Goal: Navigation & Orientation: Find specific page/section

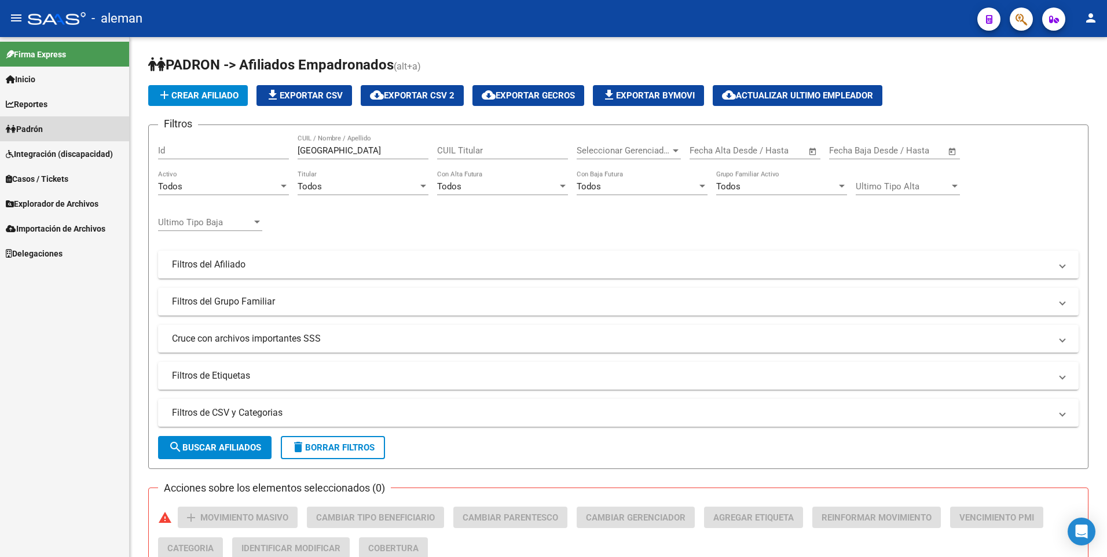
click at [36, 122] on link "Padrón" at bounding box center [64, 128] width 129 height 25
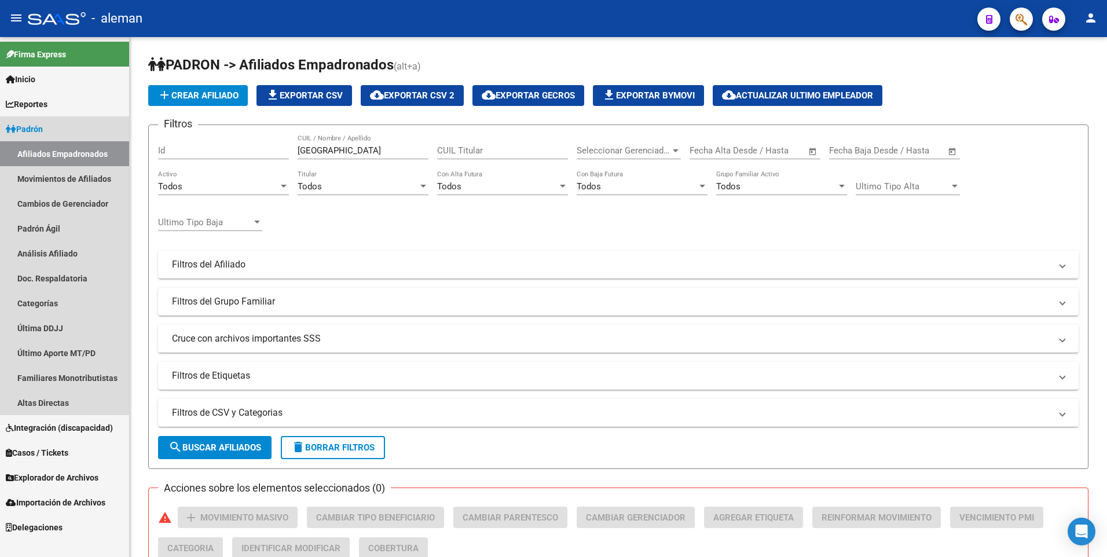
click at [45, 146] on link "Afiliados Empadronados" at bounding box center [64, 153] width 129 height 25
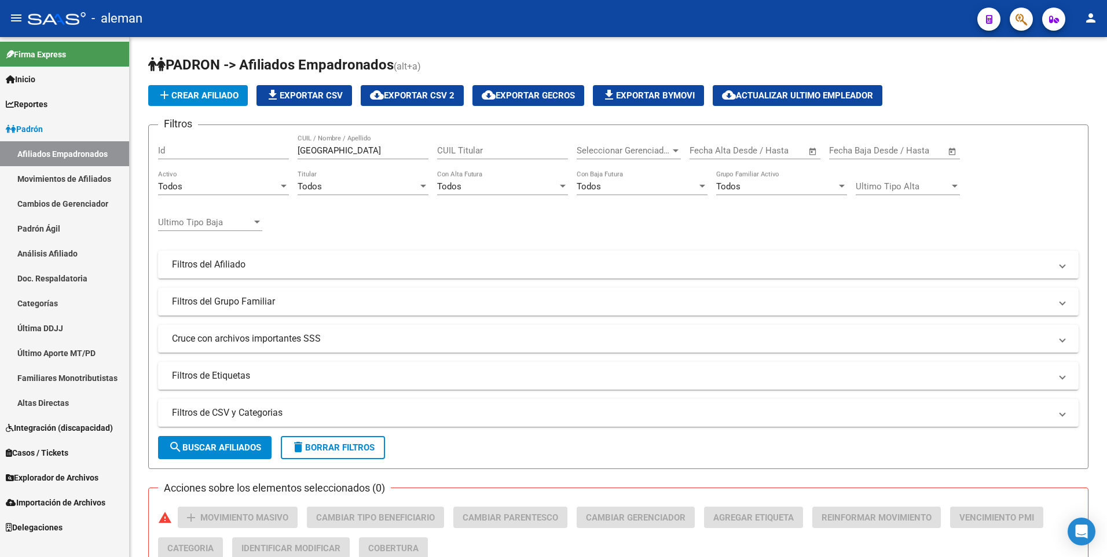
click at [52, 150] on link "Afiliados Empadronados" at bounding box center [64, 153] width 129 height 25
click at [287, 185] on div at bounding box center [284, 186] width 10 height 9
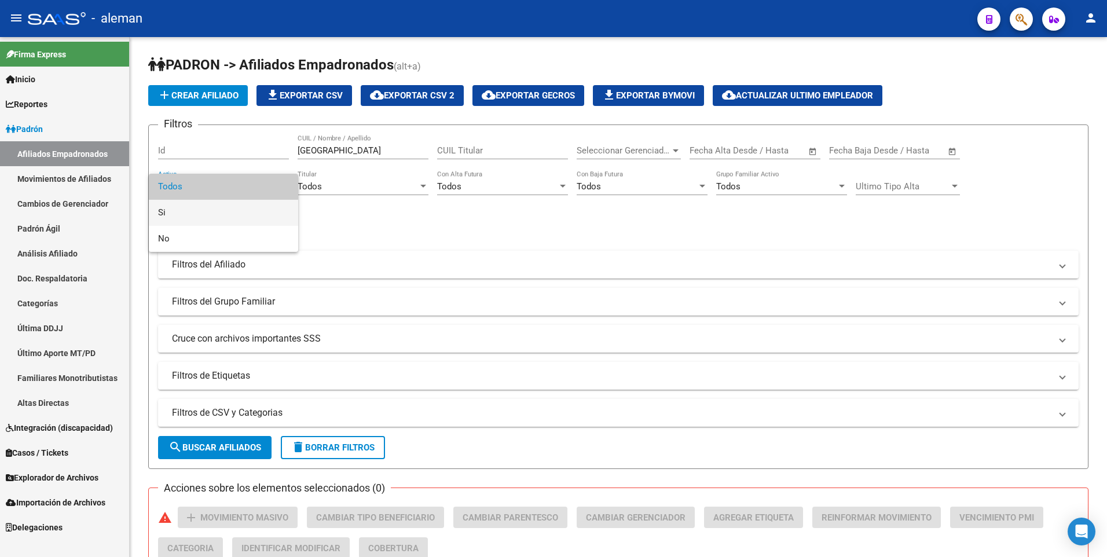
click at [255, 208] on span "Si" at bounding box center [223, 213] width 131 height 26
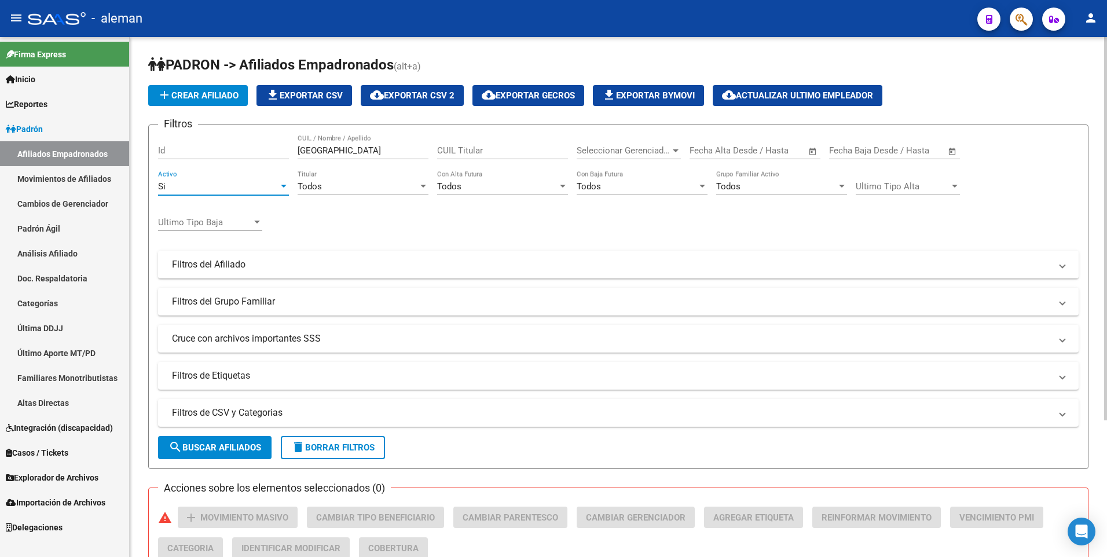
click at [756, 183] on div "Todos" at bounding box center [776, 186] width 120 height 10
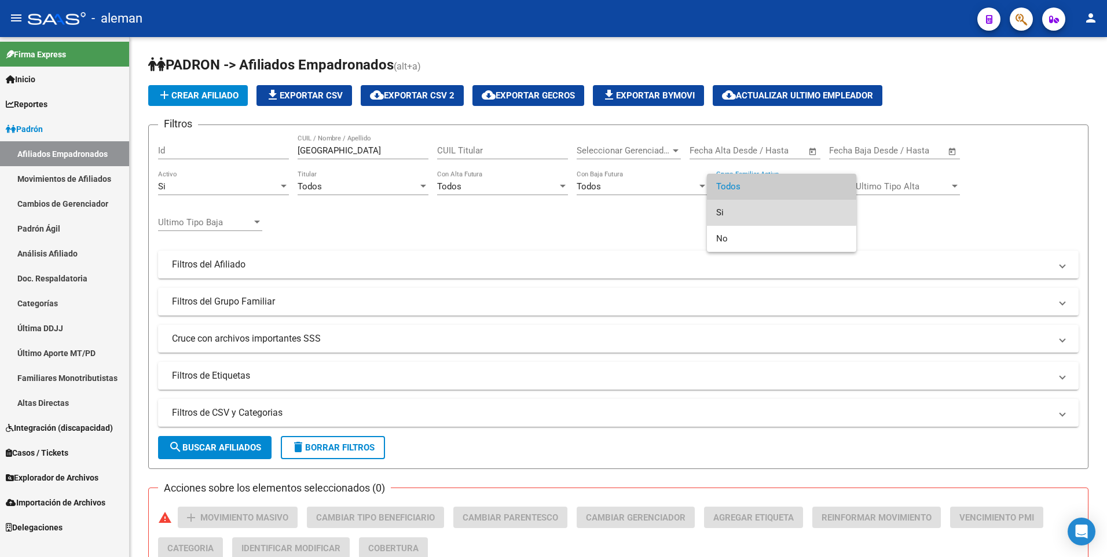
click at [759, 206] on span "Si" at bounding box center [781, 213] width 131 height 26
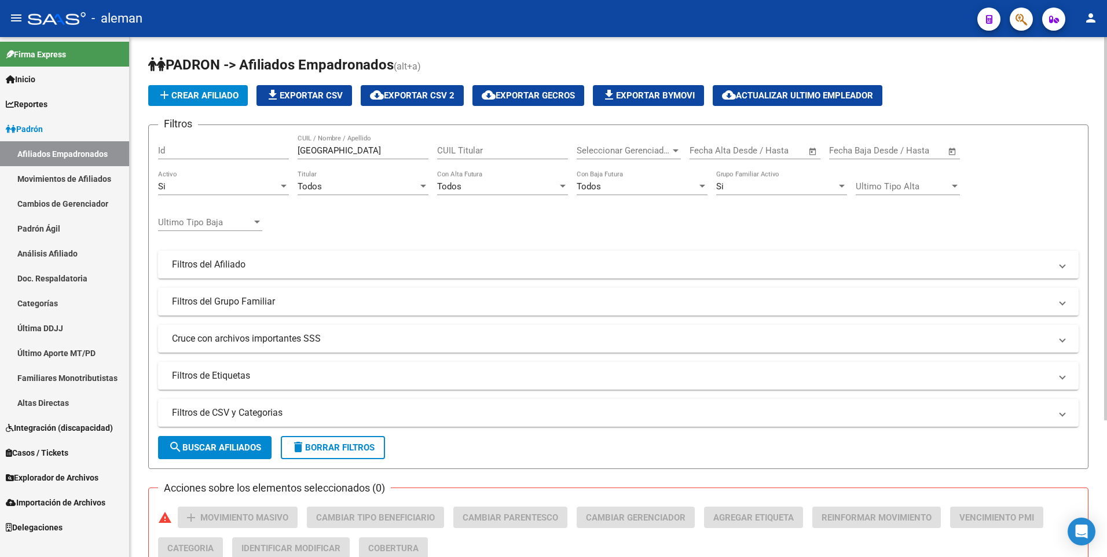
click at [709, 219] on div "Filtros Id SALAMANCA CUIL / Nombre / Apellido CUIL Titular Seleccionar Gerencia…" at bounding box center [618, 261] width 921 height 255
click at [537, 227] on div "Filtros Id SALAMANCA CUIL / Nombre / Apellido CUIL Titular Seleccionar Gerencia…" at bounding box center [618, 261] width 921 height 255
click at [230, 453] on span "search Buscar Afiliados" at bounding box center [214, 447] width 93 height 10
drag, startPoint x: 357, startPoint y: 150, endPoint x: 246, endPoint y: 150, distance: 110.6
click at [247, 150] on div "Filtros Id SALAMANCA CUIL / Nombre / Apellido CUIL Titular Seleccionar Gerencia…" at bounding box center [618, 261] width 921 height 255
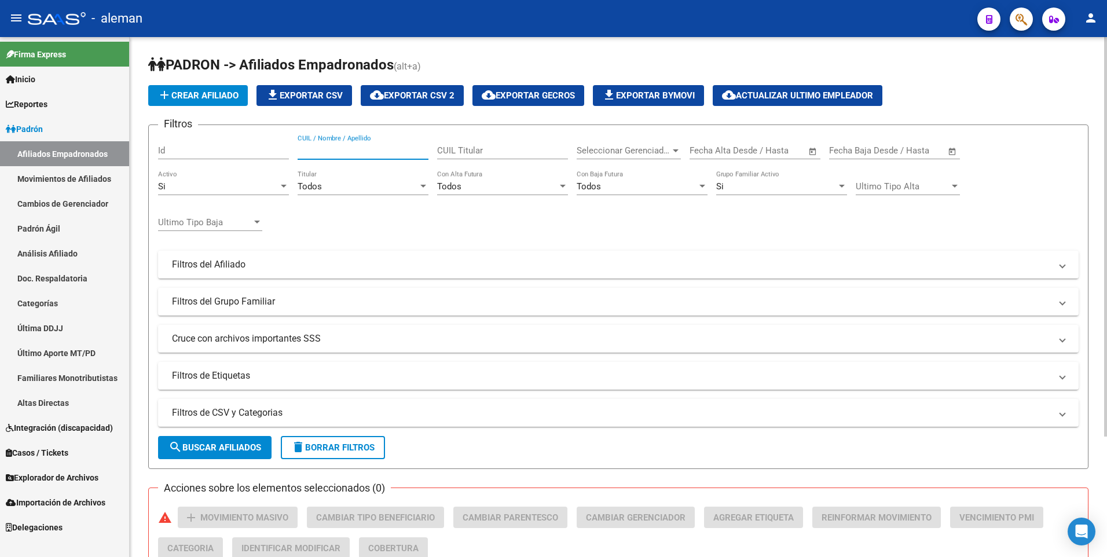
click at [201, 448] on span "search Buscar Afiliados" at bounding box center [214, 447] width 93 height 10
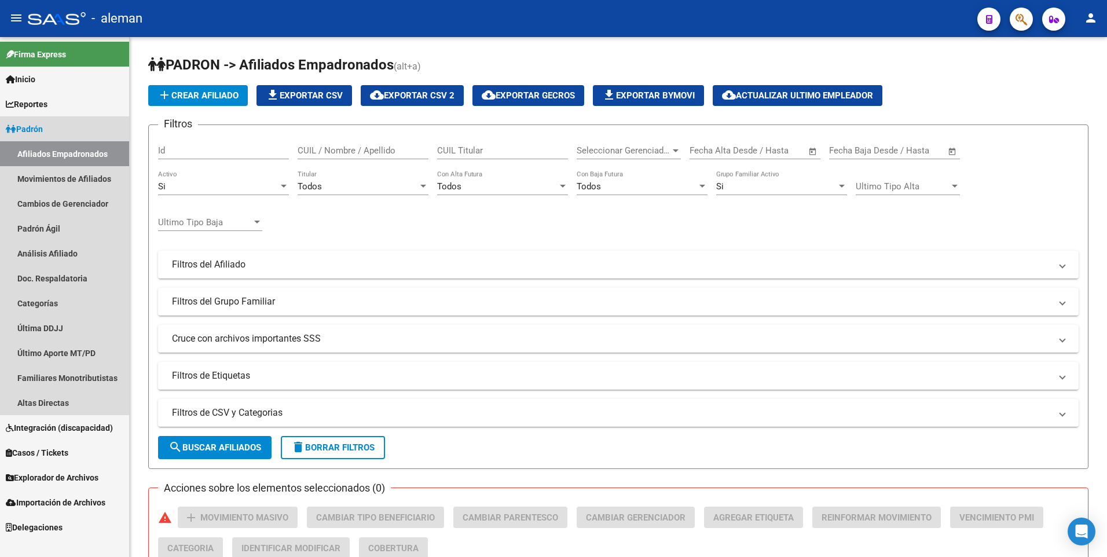
click at [46, 152] on link "Afiliados Empadronados" at bounding box center [64, 153] width 129 height 25
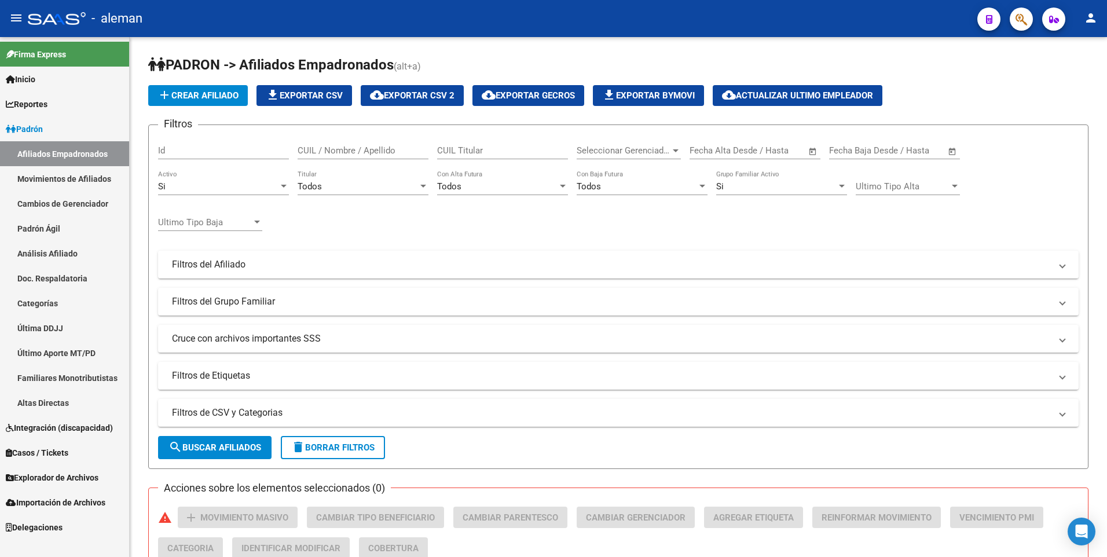
click at [43, 476] on span "Explorador de Archivos" at bounding box center [52, 477] width 93 height 13
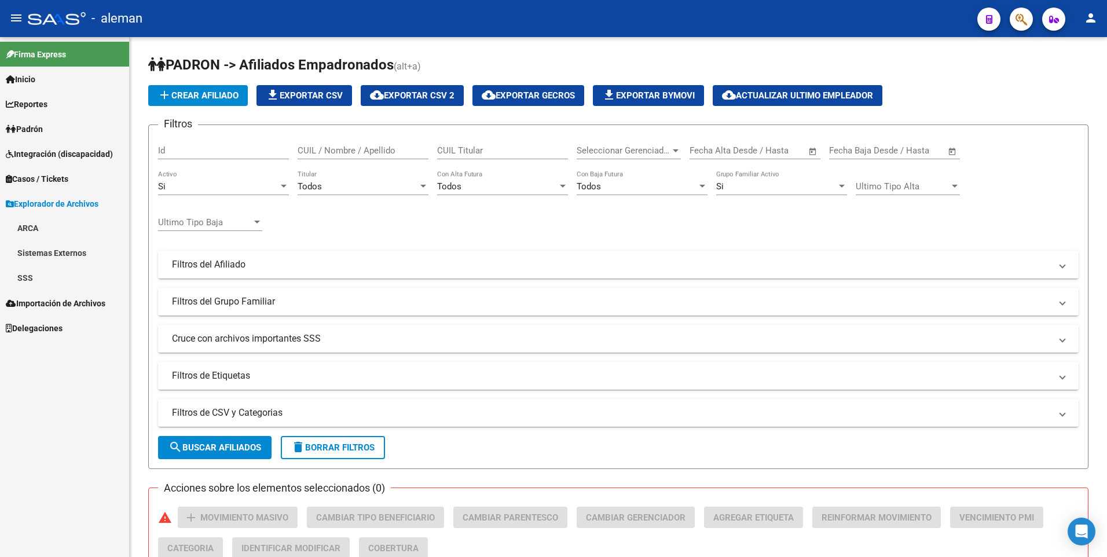
click at [21, 272] on link "SSS" at bounding box center [64, 278] width 129 height 25
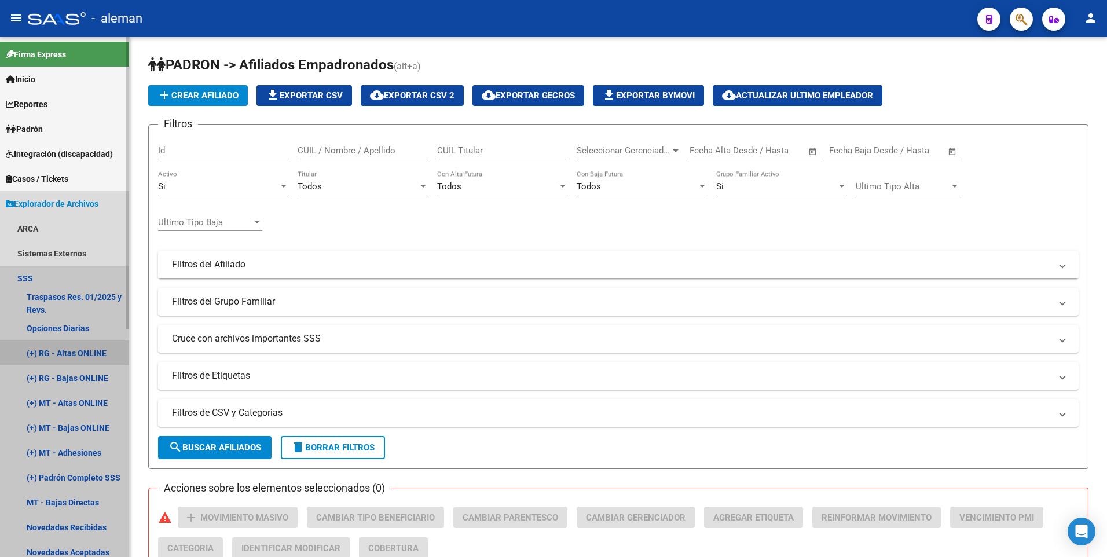
click at [69, 353] on link "(+) RG - Altas ONLINE" at bounding box center [64, 352] width 129 height 25
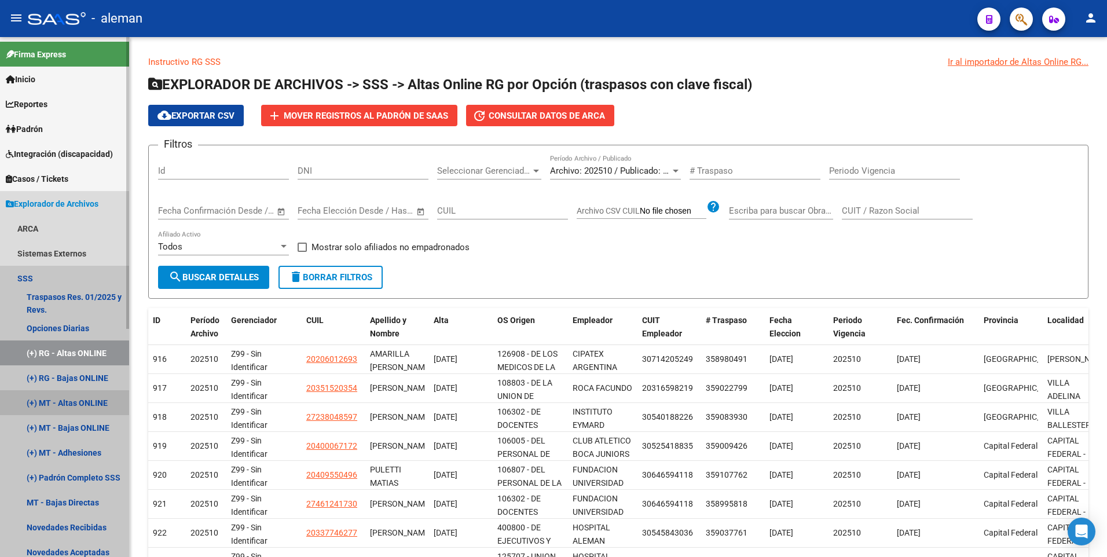
click at [76, 402] on link "(+) MT - Altas ONLINE" at bounding box center [64, 402] width 129 height 25
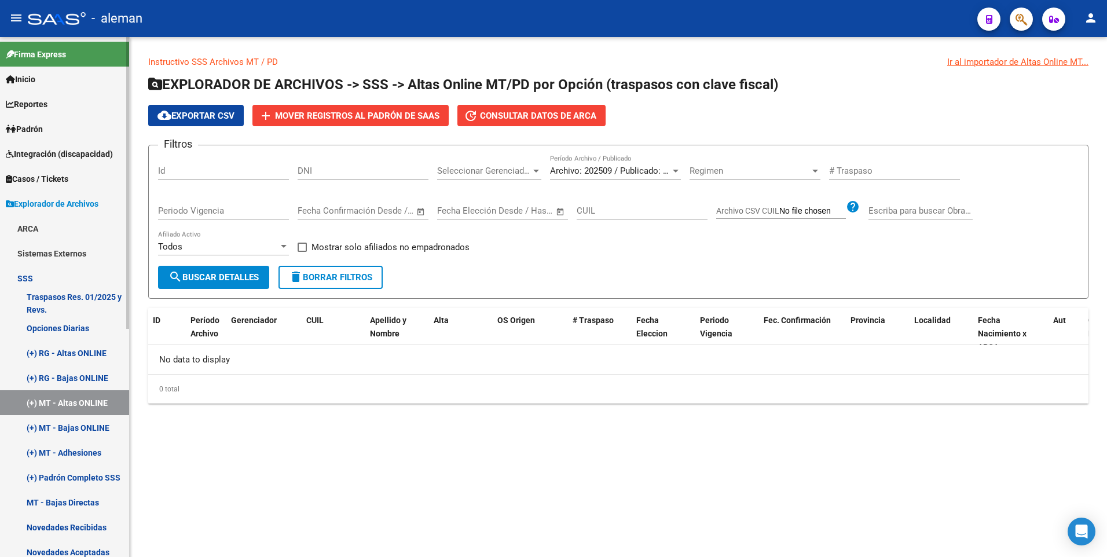
click at [75, 424] on link "(+) MT - Bajas ONLINE" at bounding box center [64, 427] width 129 height 25
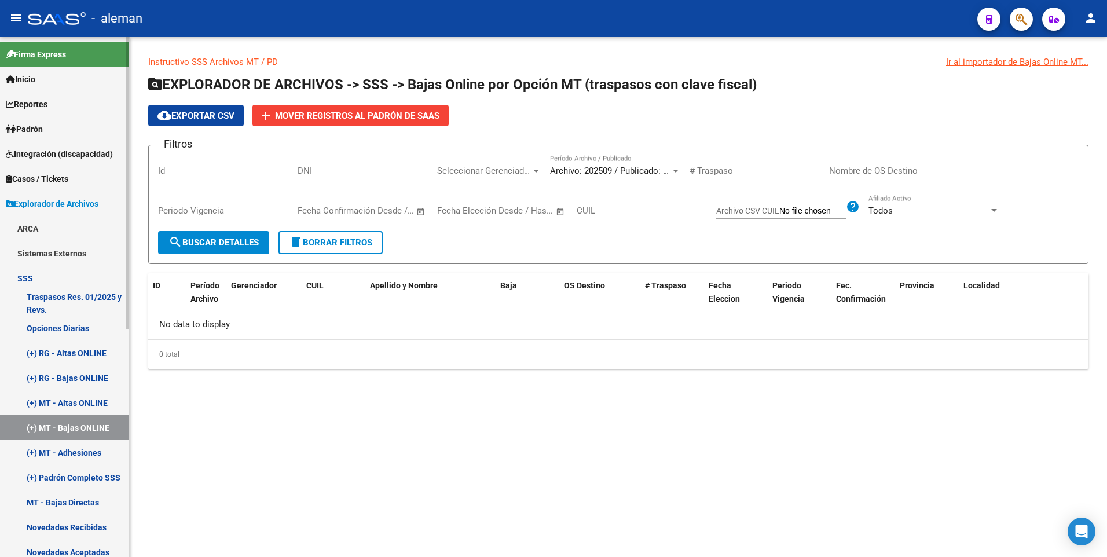
click at [76, 452] on link "(+) MT - Adhesiones" at bounding box center [64, 452] width 129 height 25
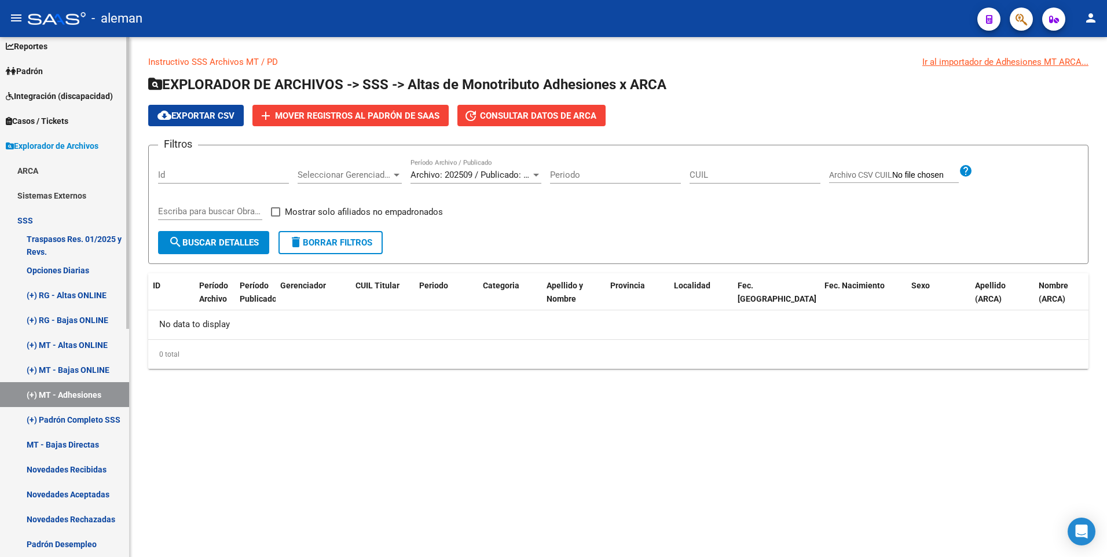
scroll to position [116, 0]
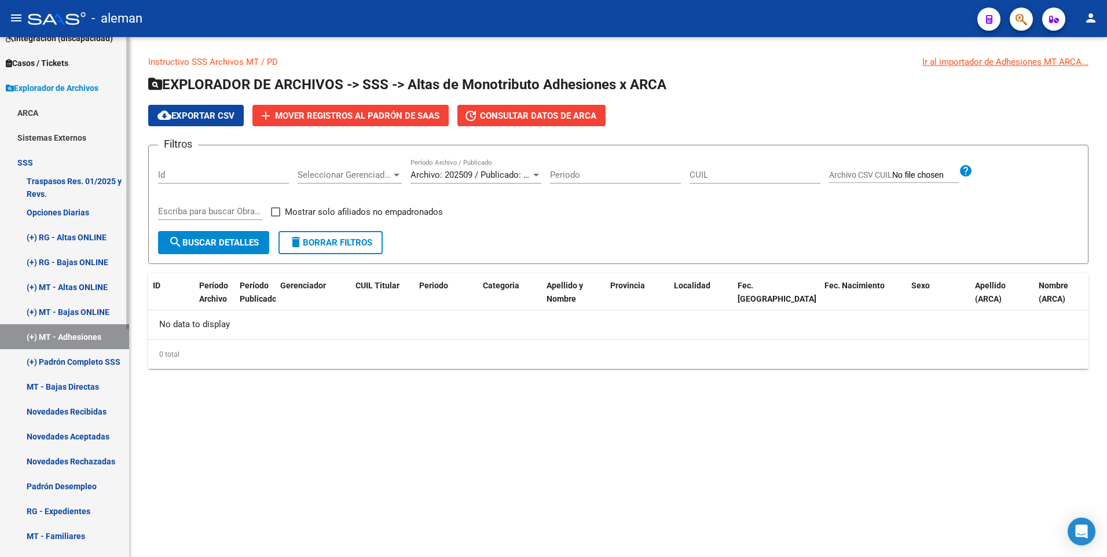
click at [70, 384] on link "MT - Bajas Directas" at bounding box center [64, 386] width 129 height 25
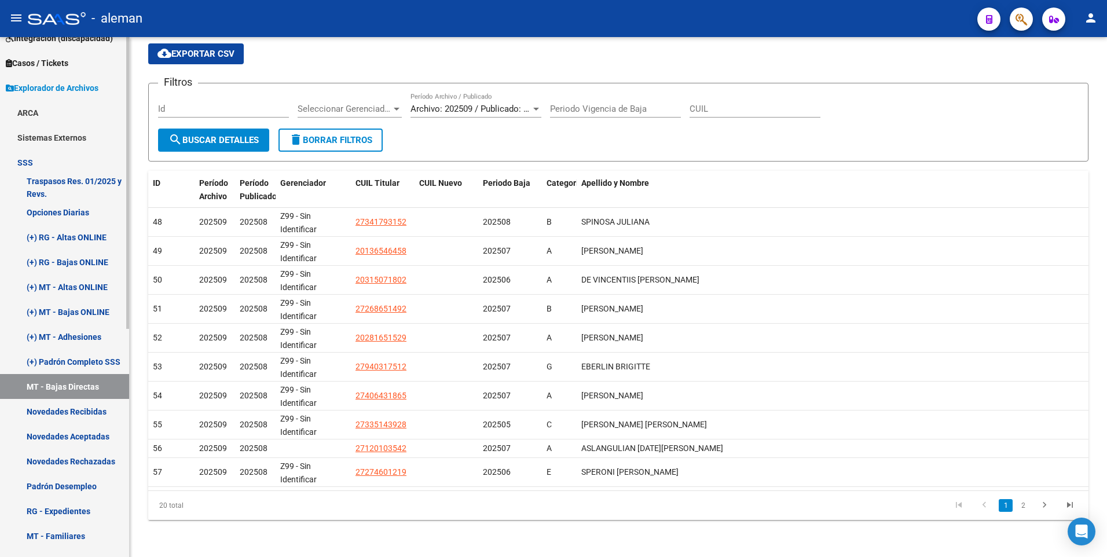
scroll to position [232, 0]
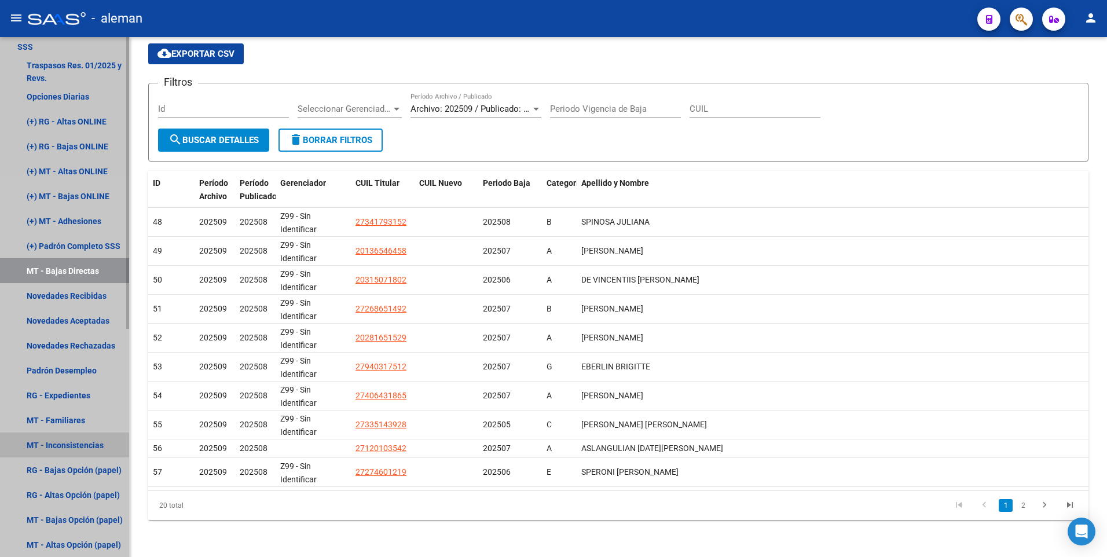
click at [60, 447] on link "MT - Inconsistencias" at bounding box center [64, 445] width 129 height 25
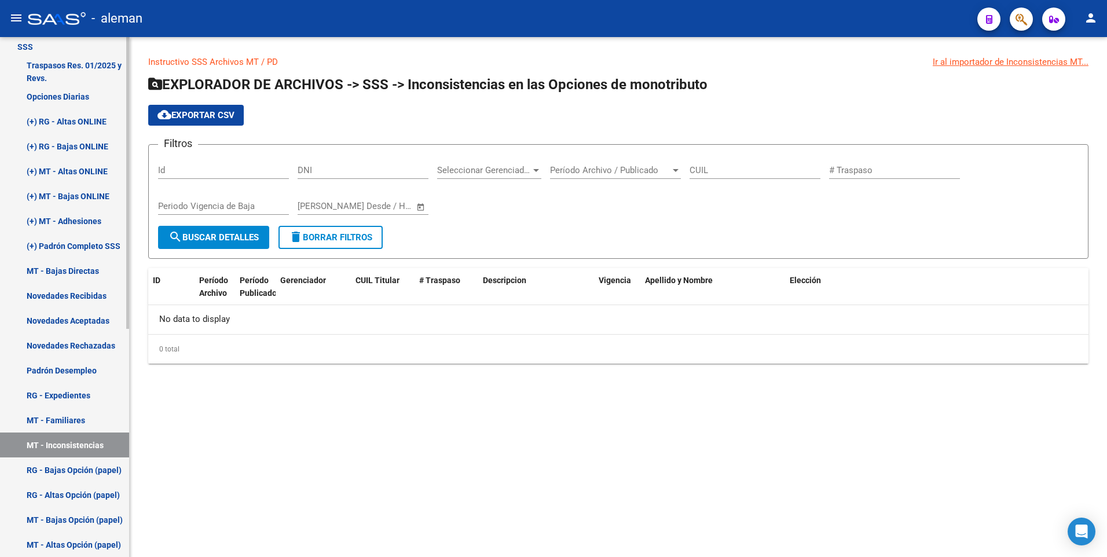
click at [65, 420] on link "MT - Familiares" at bounding box center [64, 420] width 129 height 25
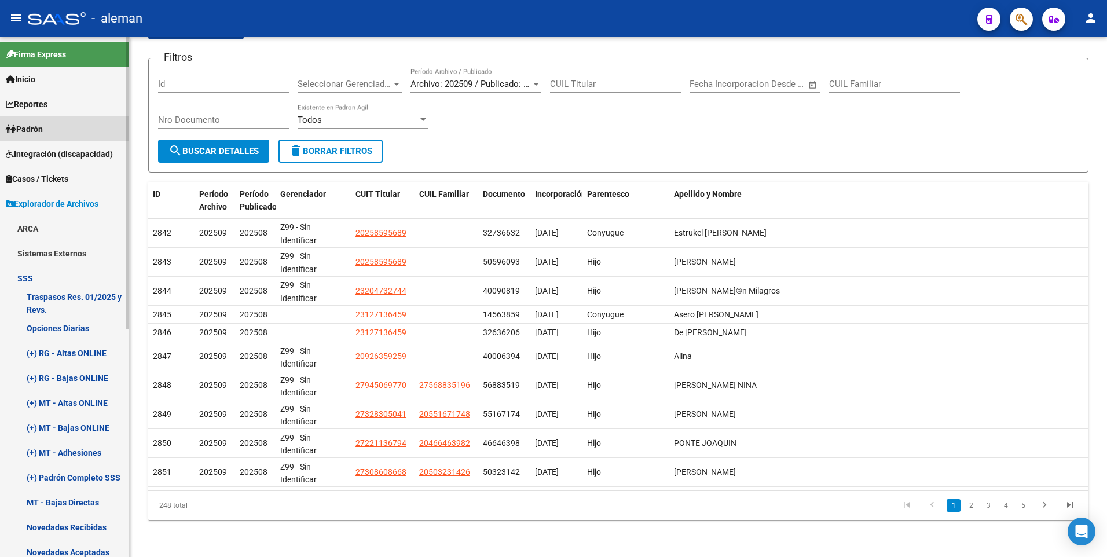
click at [43, 130] on span "Padrón" at bounding box center [24, 129] width 37 height 13
